Goal: Navigation & Orientation: Find specific page/section

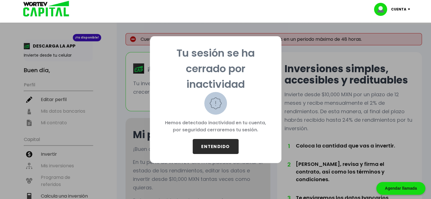
click at [225, 145] on button "ENTENDIDO" at bounding box center [216, 146] width 46 height 15
click at [229, 150] on button "ENTENDIDO" at bounding box center [216, 146] width 46 height 15
click at [205, 149] on button "ENTENDIDO" at bounding box center [216, 146] width 46 height 15
